Goal: Task Accomplishment & Management: Manage account settings

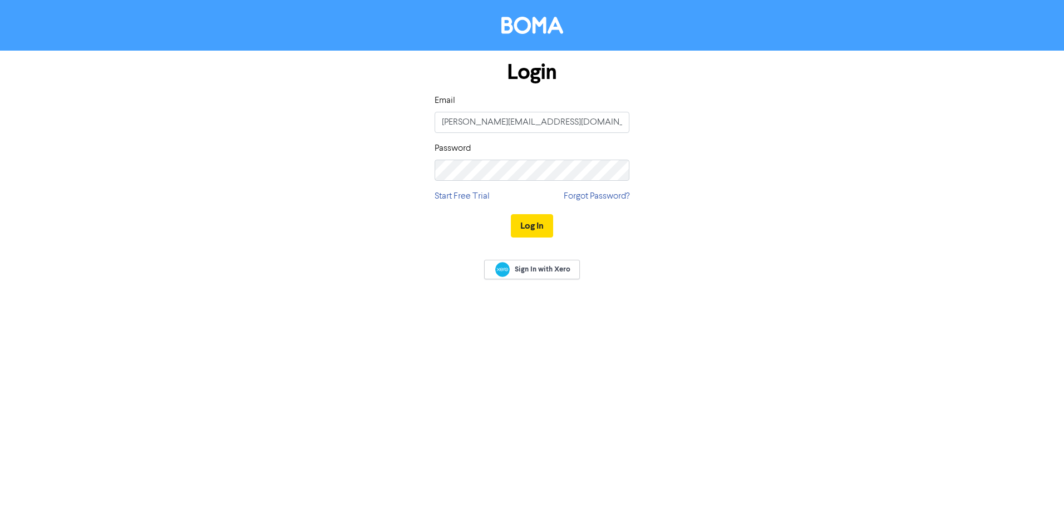
click at [511, 214] on button "Log In" at bounding box center [532, 225] width 42 height 23
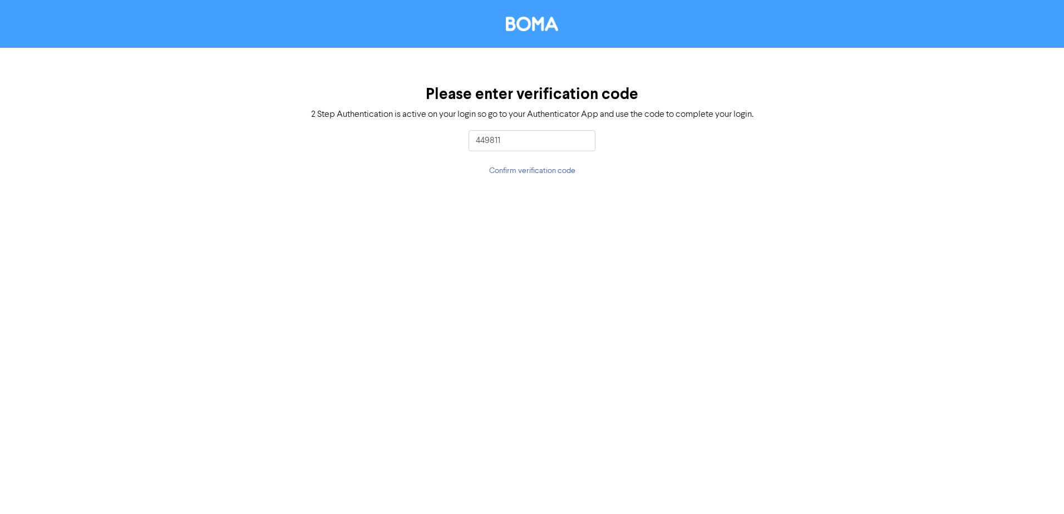
type input "449811"
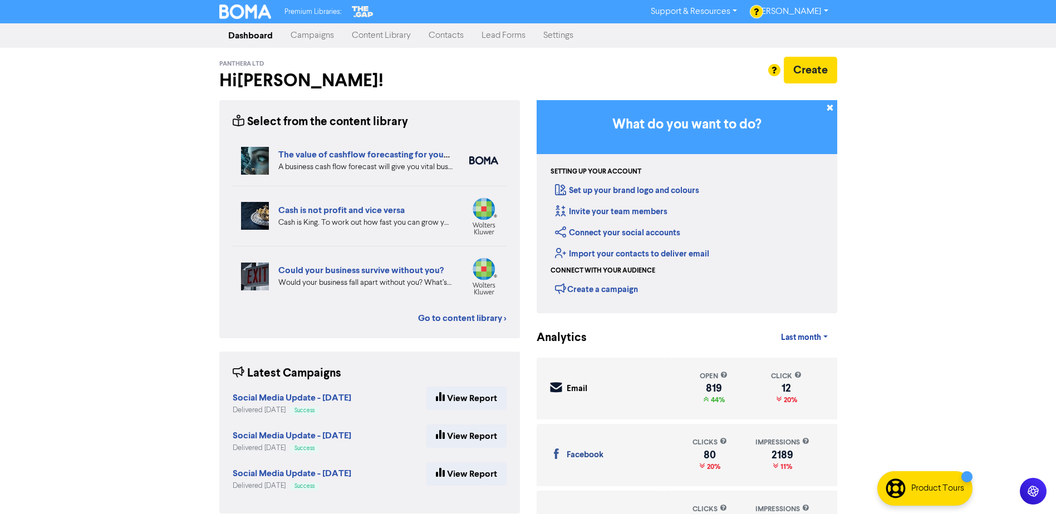
click at [563, 34] on link "Settings" at bounding box center [558, 35] width 48 height 22
